Goal: Task Accomplishment & Management: Complete application form

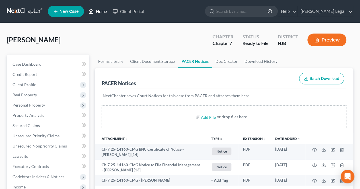
click at [98, 13] on link "Home" at bounding box center [98, 11] width 24 height 10
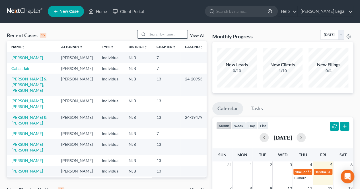
click at [181, 34] on input "search" at bounding box center [168, 34] width 40 height 8
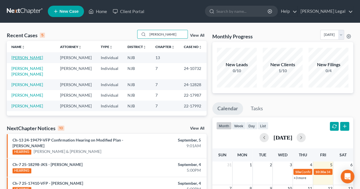
type input "[PERSON_NAME]"
click at [32, 59] on link "[PERSON_NAME]" at bounding box center [27, 57] width 32 height 5
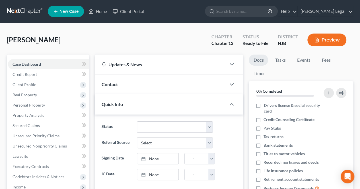
click at [330, 43] on button "Preview" at bounding box center [326, 40] width 39 height 13
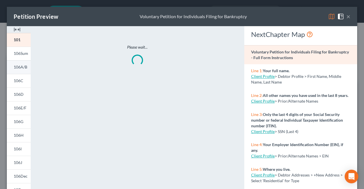
click at [25, 65] on span "106A/B" at bounding box center [21, 67] width 14 height 5
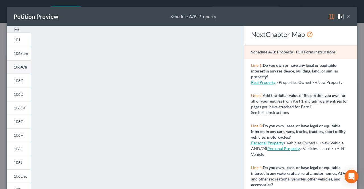
click at [20, 68] on span "106A/B" at bounding box center [21, 67] width 14 height 5
click at [347, 17] on button "×" at bounding box center [349, 16] width 4 height 7
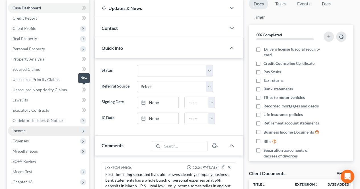
scroll to position [57, 0]
click at [28, 128] on span "Income" at bounding box center [48, 130] width 81 height 10
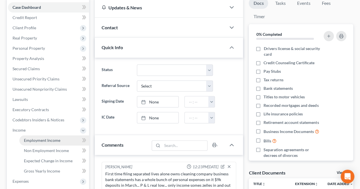
click at [26, 140] on span "Employment Income" at bounding box center [42, 140] width 36 height 5
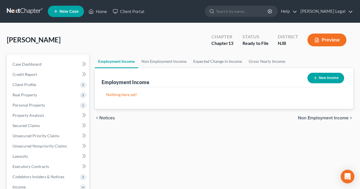
click at [305, 119] on span "Non Employment Income" at bounding box center [323, 118] width 51 height 5
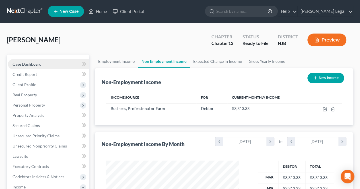
click at [57, 69] on link "Case Dashboard" at bounding box center [48, 64] width 81 height 10
select select "5"
